Goal: Task Accomplishment & Management: Manage account settings

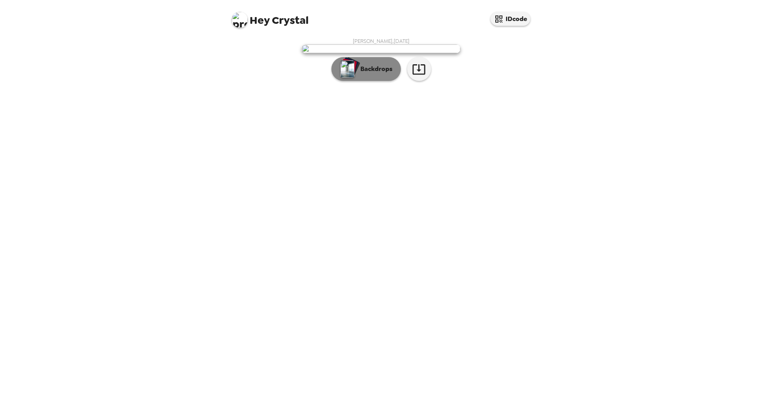
click at [372, 74] on p "Backdrops" at bounding box center [375, 69] width 36 height 10
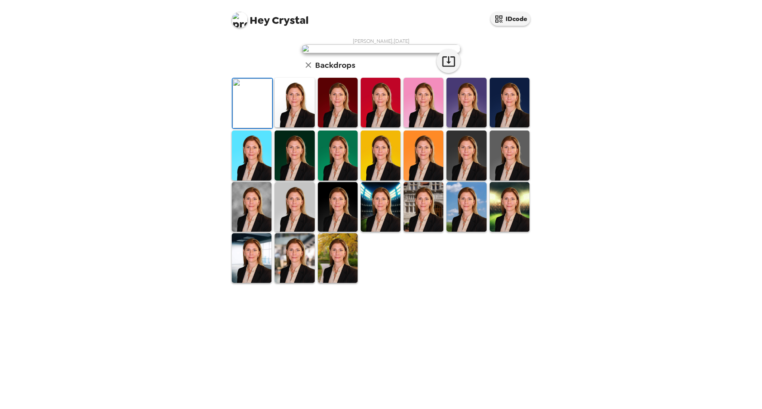
scroll to position [72, 0]
click at [280, 283] on img at bounding box center [295, 258] width 40 height 50
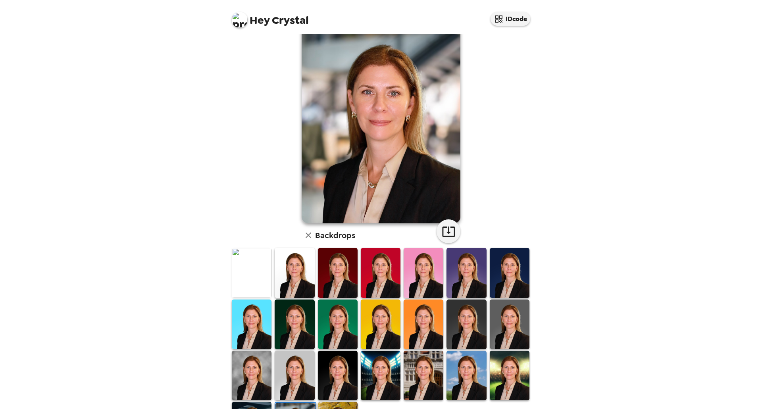
scroll to position [0, 0]
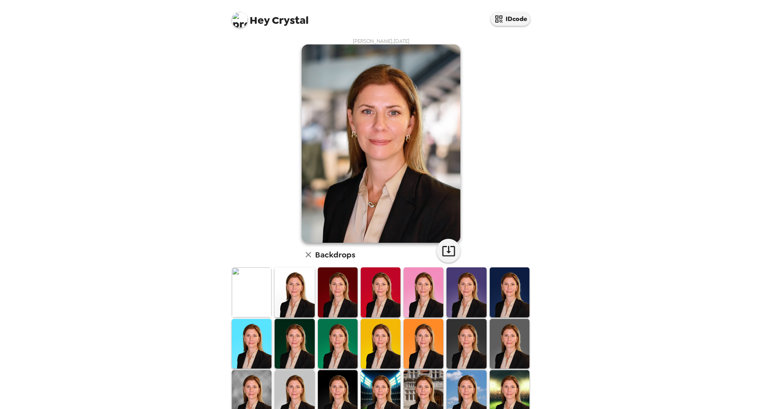
click at [366, 336] on img at bounding box center [381, 344] width 40 height 50
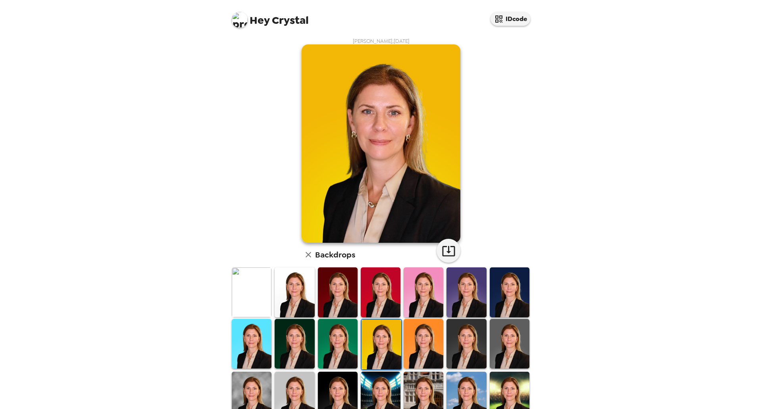
scroll to position [40, 0]
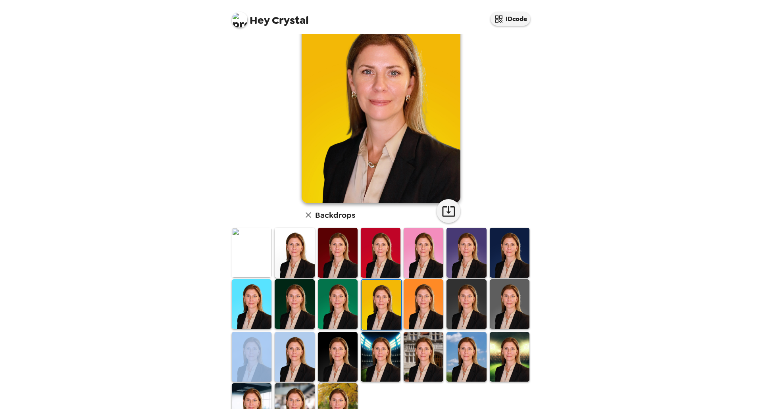
click at [272, 362] on div at bounding box center [382, 330] width 305 height 207
click at [267, 362] on img at bounding box center [252, 357] width 40 height 50
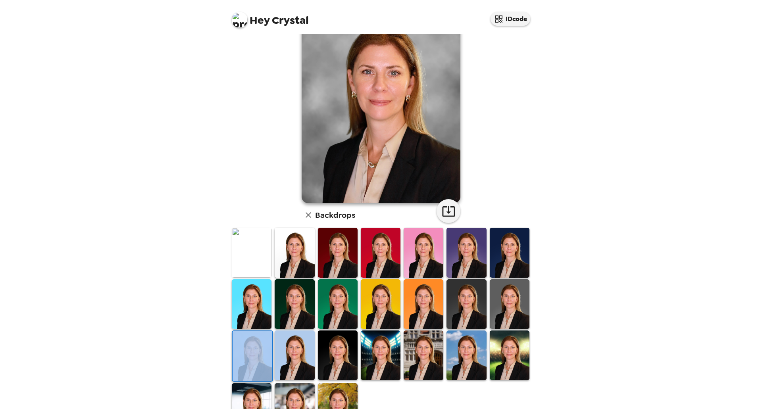
click at [191, 353] on div "Hey Crystal IDcode [PERSON_NAME] , [DATE] Backdrops" at bounding box center [381, 204] width 762 height 409
click at [279, 349] on img at bounding box center [295, 356] width 40 height 50
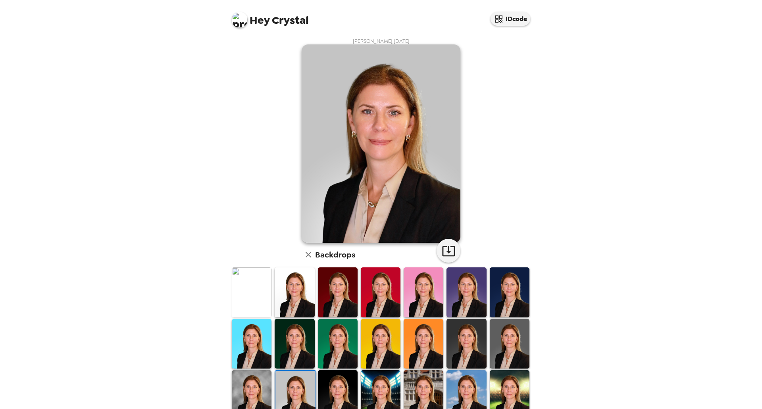
scroll to position [72, 0]
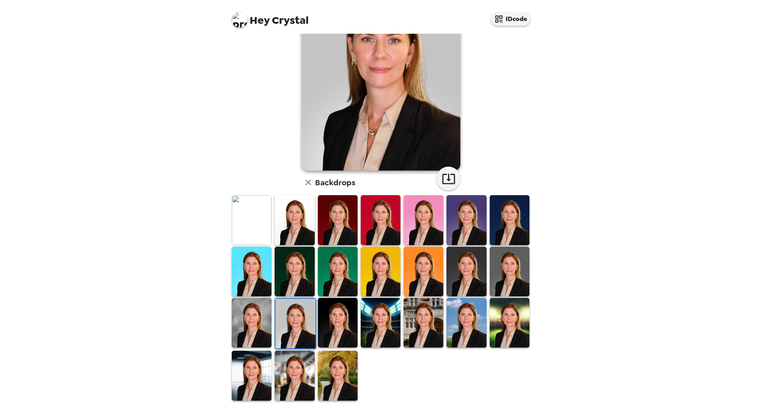
click at [265, 365] on img at bounding box center [252, 376] width 40 height 50
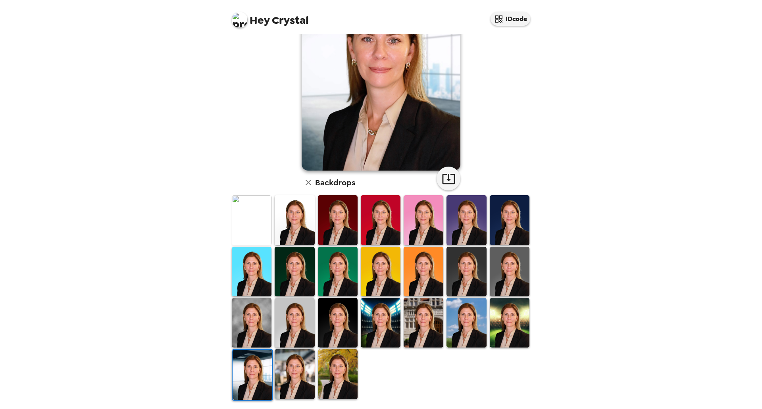
click at [305, 374] on img at bounding box center [295, 374] width 40 height 50
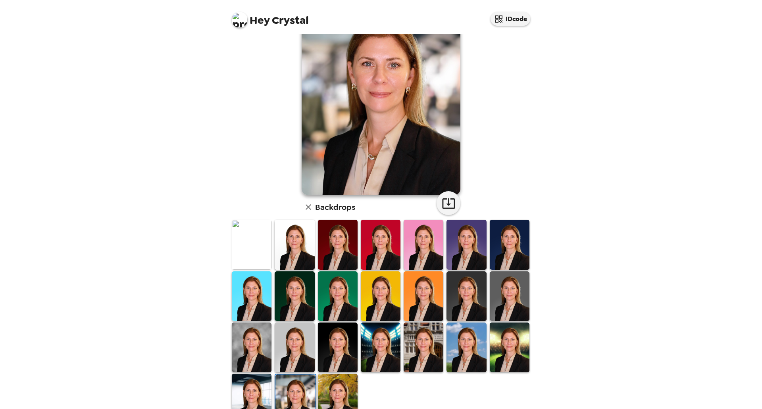
scroll to position [0, 0]
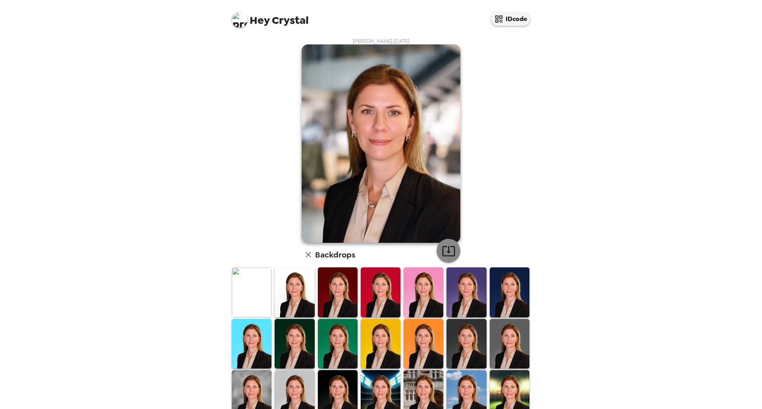
click at [449, 250] on icon "button" at bounding box center [449, 251] width 14 height 14
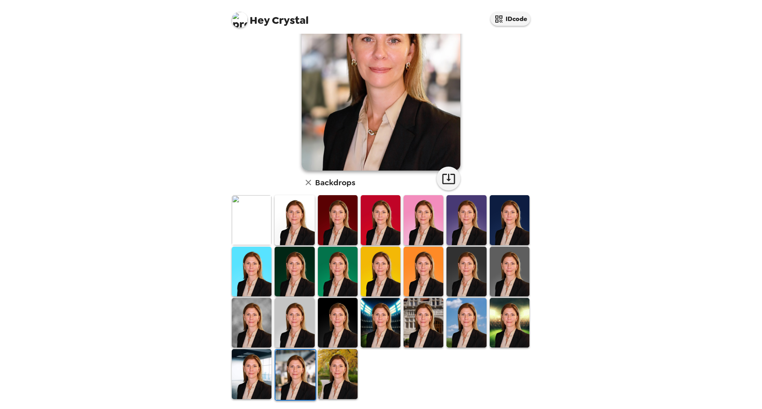
click at [256, 221] on img at bounding box center [252, 220] width 40 height 50
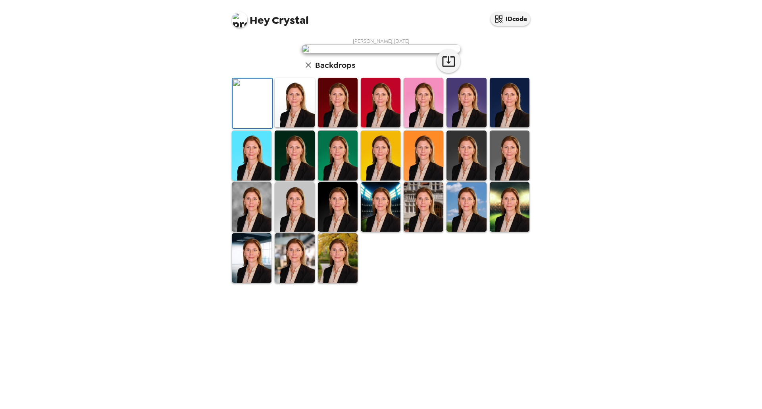
scroll to position [72, 0]
click at [445, 67] on icon "button" at bounding box center [448, 61] width 13 height 10
click at [345, 127] on img at bounding box center [338, 103] width 40 height 50
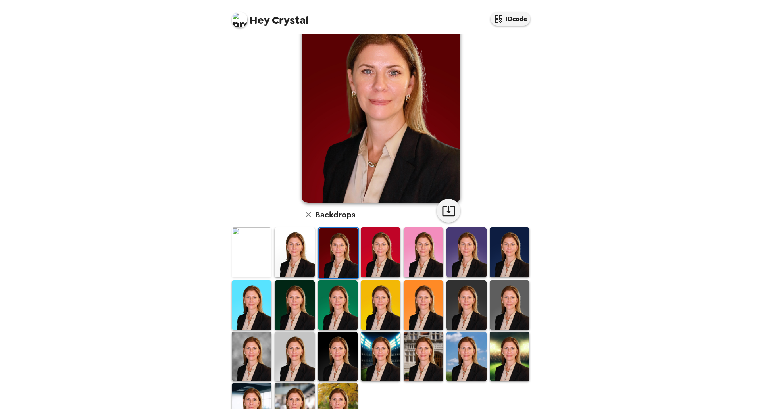
scroll to position [0, 0]
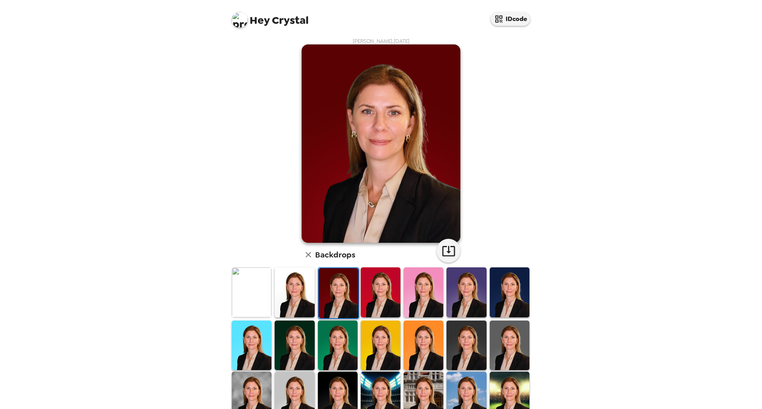
click at [415, 291] on img at bounding box center [424, 293] width 40 height 50
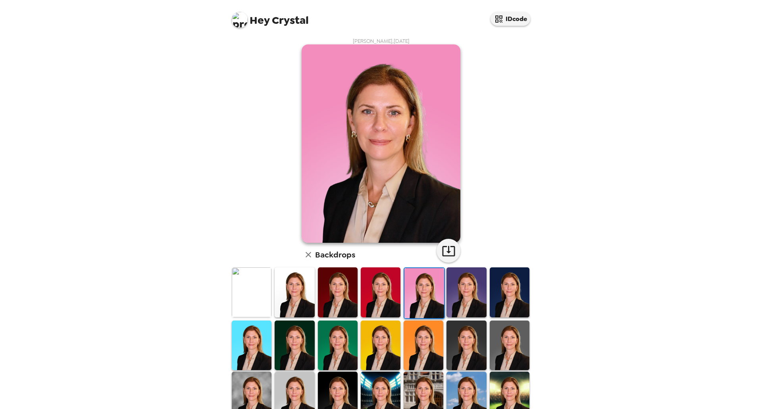
click at [452, 299] on img at bounding box center [467, 293] width 40 height 50
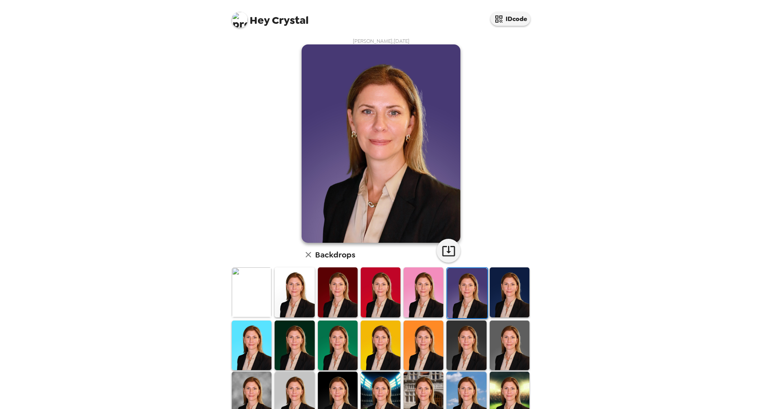
click at [501, 308] on img at bounding box center [510, 293] width 40 height 50
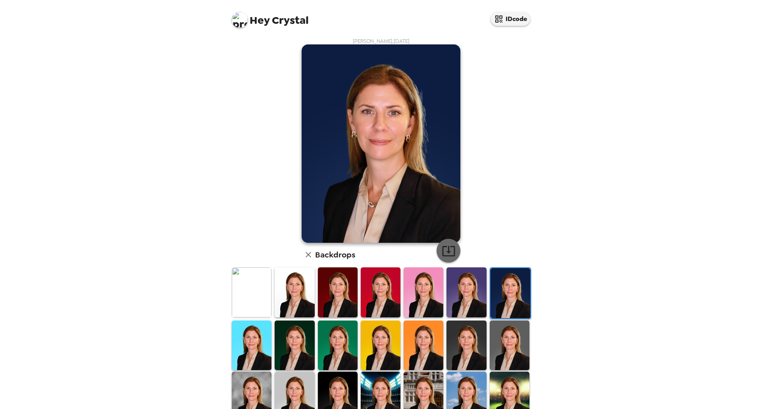
click at [447, 252] on icon "button" at bounding box center [448, 251] width 13 height 10
click at [267, 355] on img at bounding box center [252, 346] width 40 height 50
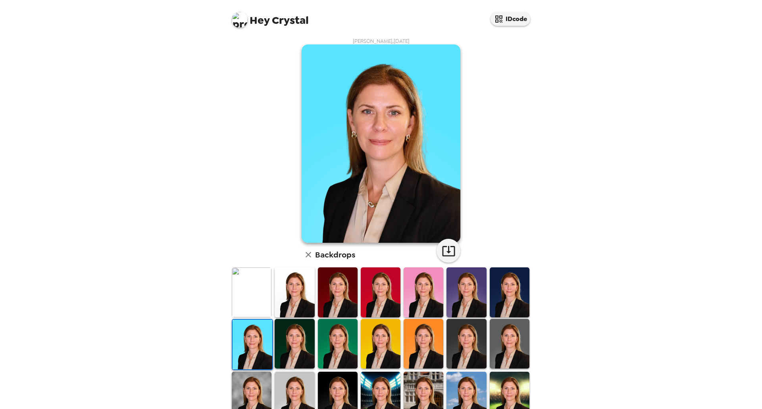
click at [293, 352] on img at bounding box center [295, 344] width 40 height 50
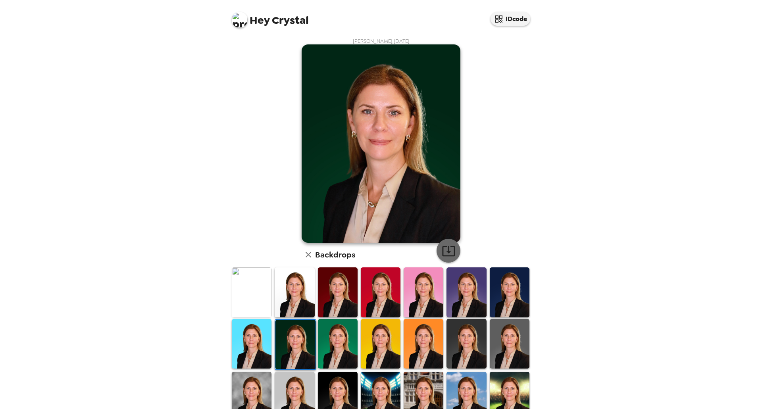
click at [444, 254] on icon "button" at bounding box center [449, 251] width 14 height 14
click at [344, 348] on img at bounding box center [338, 344] width 40 height 50
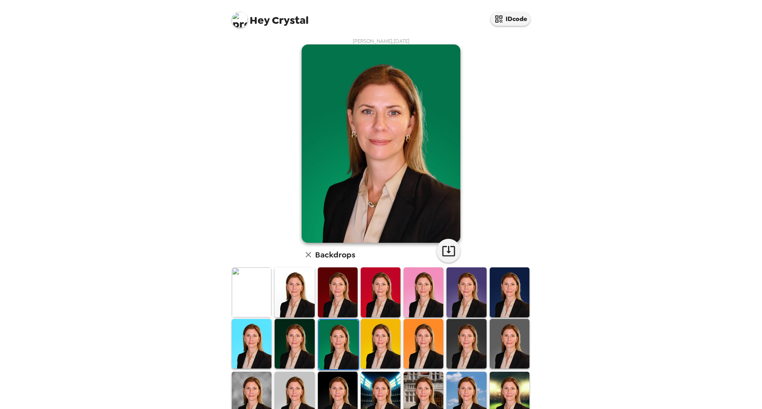
click at [390, 351] on img at bounding box center [381, 344] width 40 height 50
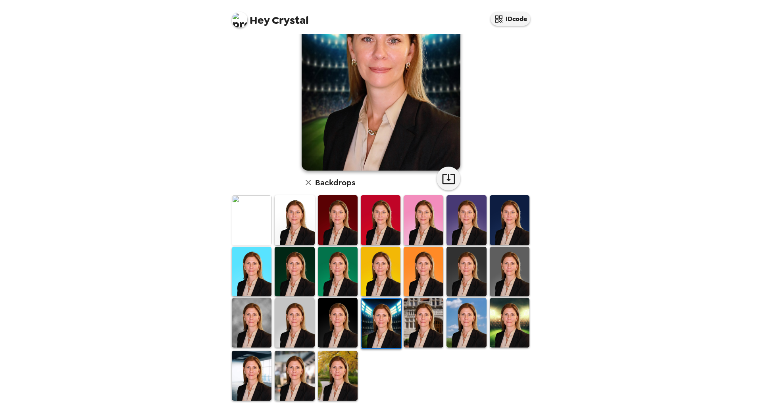
click at [418, 333] on img at bounding box center [424, 323] width 40 height 50
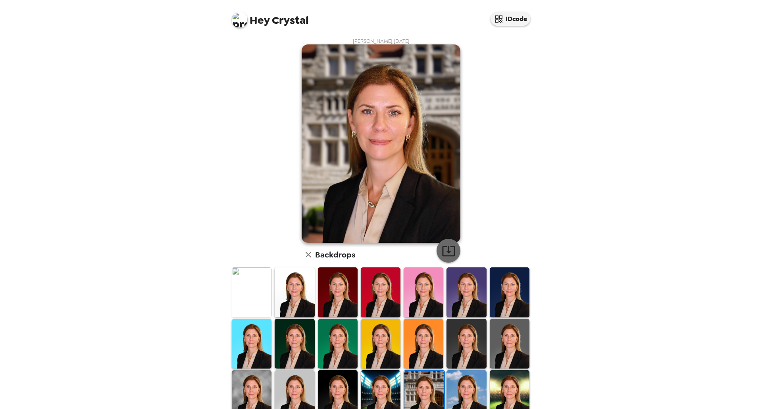
click at [446, 252] on icon "button" at bounding box center [448, 251] width 13 height 10
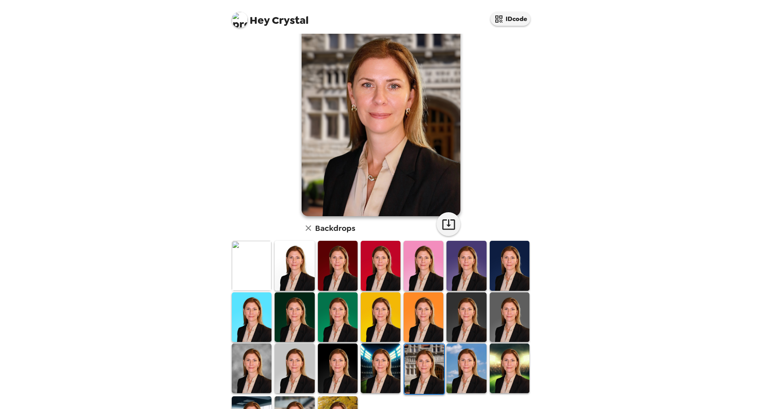
scroll to position [40, 0]
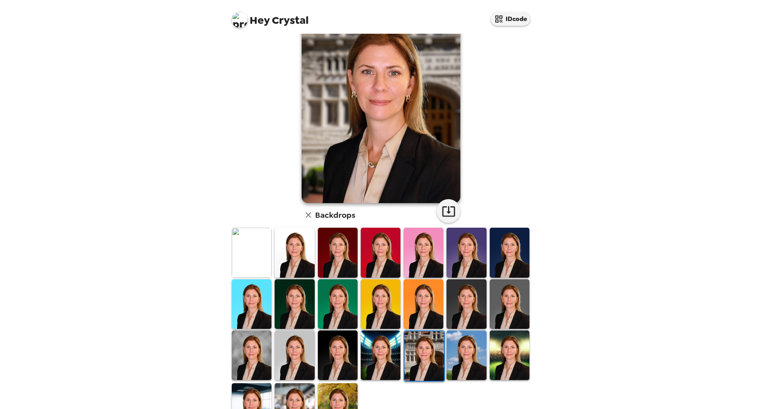
click at [461, 346] on img at bounding box center [467, 356] width 40 height 50
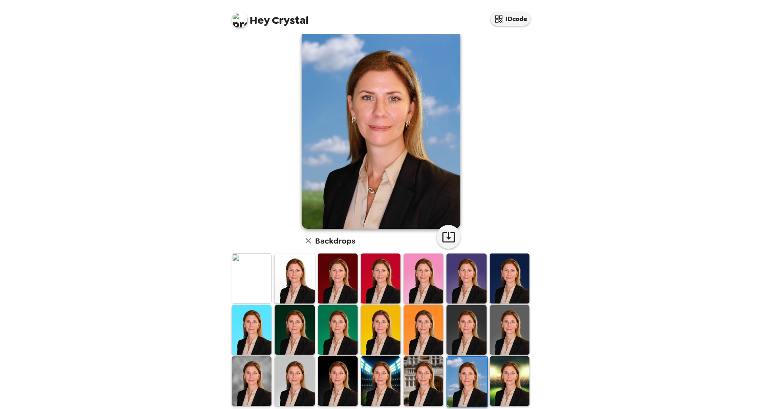
scroll to position [0, 0]
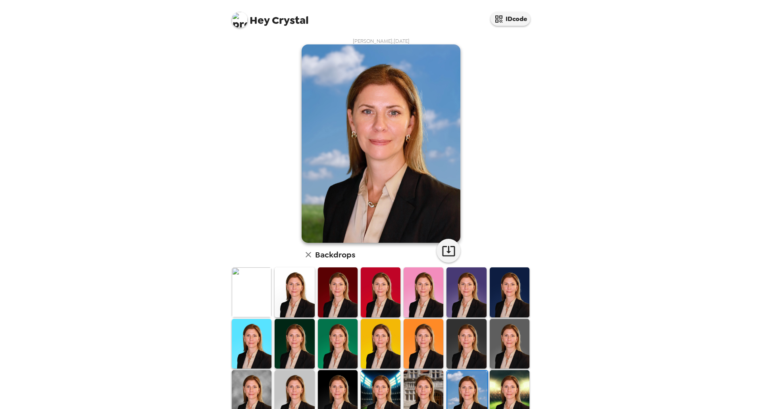
click at [496, 377] on img at bounding box center [510, 395] width 40 height 50
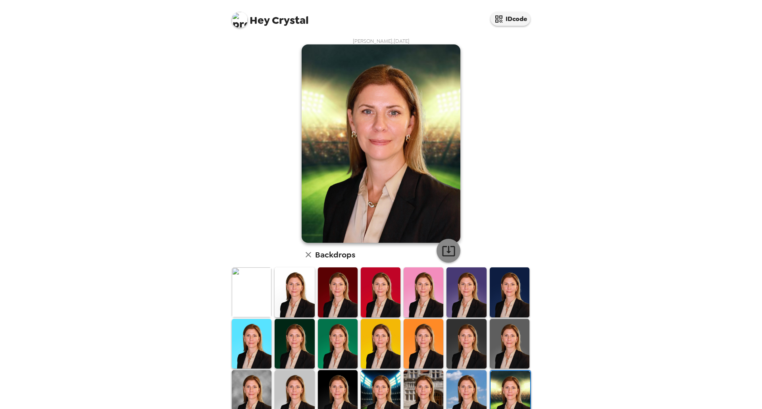
click at [444, 248] on icon "button" at bounding box center [449, 251] width 14 height 14
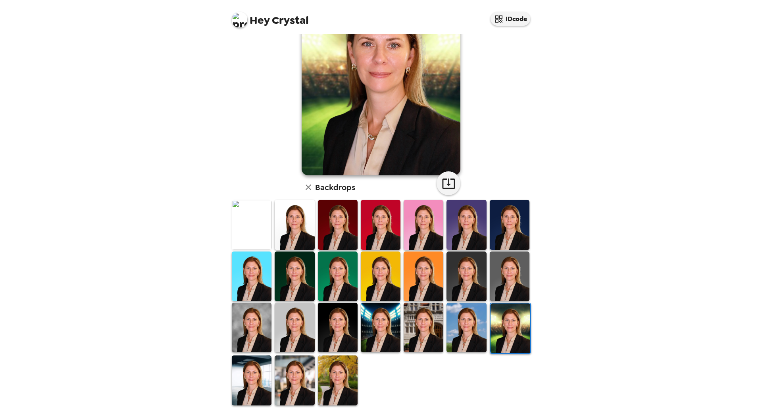
scroll to position [72, 0]
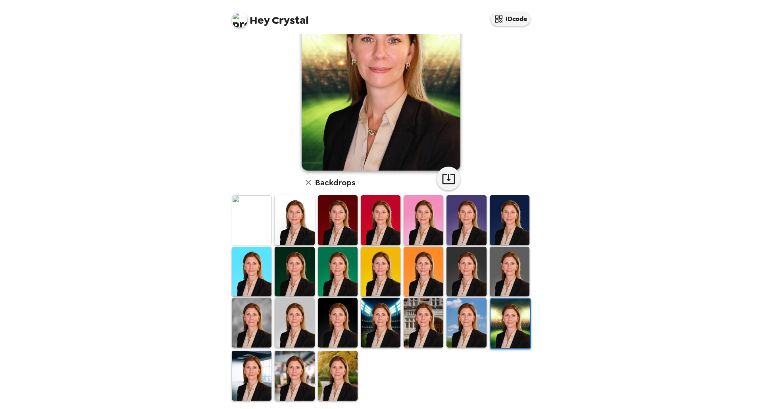
click at [258, 367] on img at bounding box center [252, 376] width 40 height 50
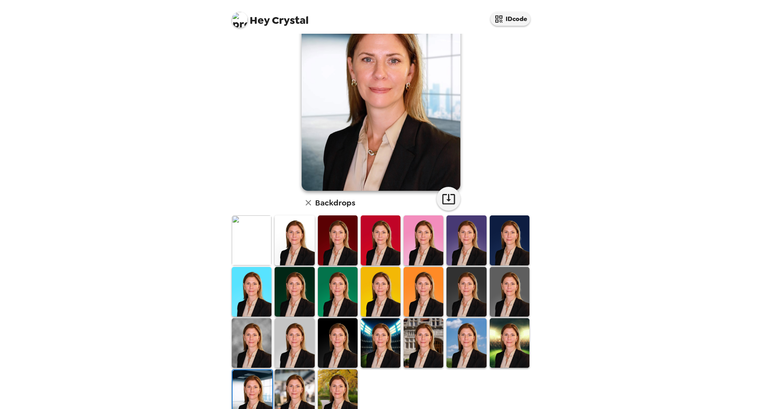
scroll to position [33, 0]
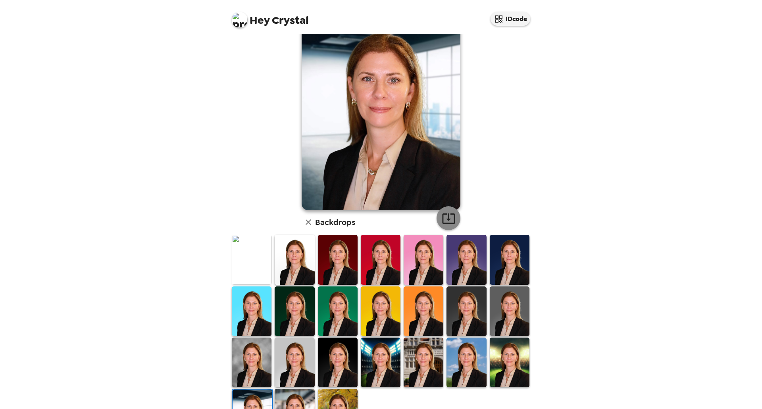
click at [445, 222] on icon "button" at bounding box center [449, 219] width 14 height 14
click at [291, 395] on img at bounding box center [295, 414] width 40 height 50
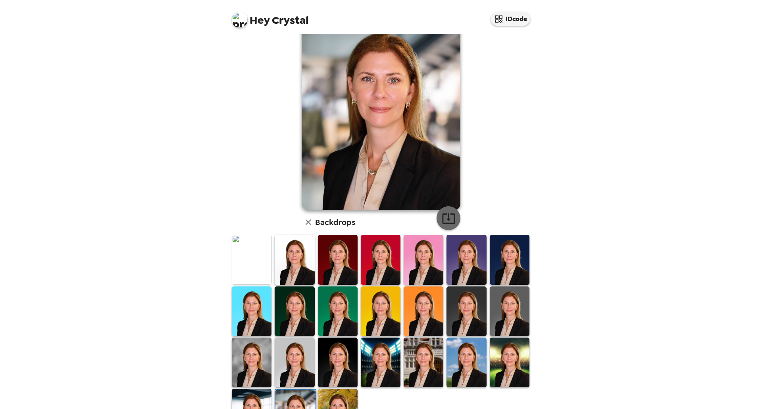
click at [442, 218] on icon "button" at bounding box center [448, 219] width 13 height 10
click at [339, 397] on img at bounding box center [338, 414] width 40 height 50
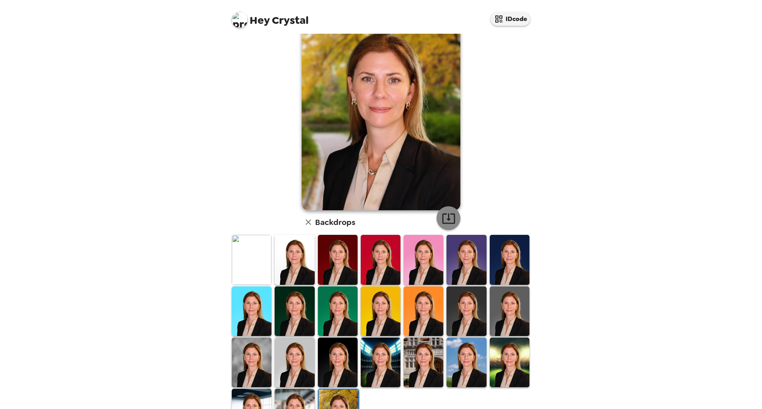
click at [453, 218] on button "button" at bounding box center [449, 218] width 24 height 24
click at [339, 308] on img at bounding box center [338, 312] width 40 height 50
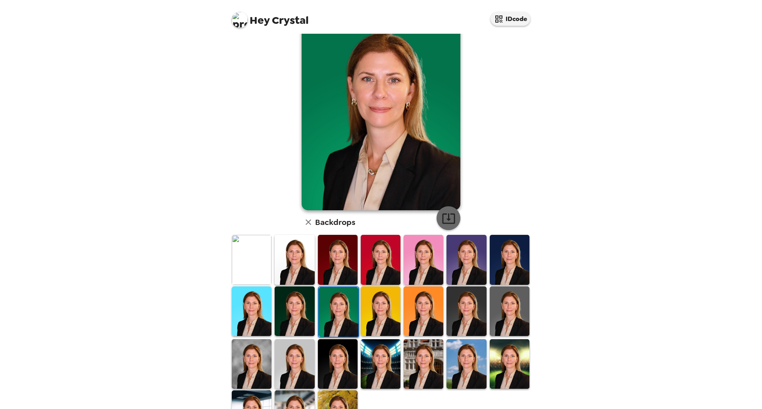
click at [445, 222] on icon "button" at bounding box center [449, 219] width 14 height 14
click at [673, 225] on div "Hey Crystal IDcode [PERSON_NAME] , [DATE] Backdrops" at bounding box center [381, 204] width 762 height 409
